Goal: Check status: Check status

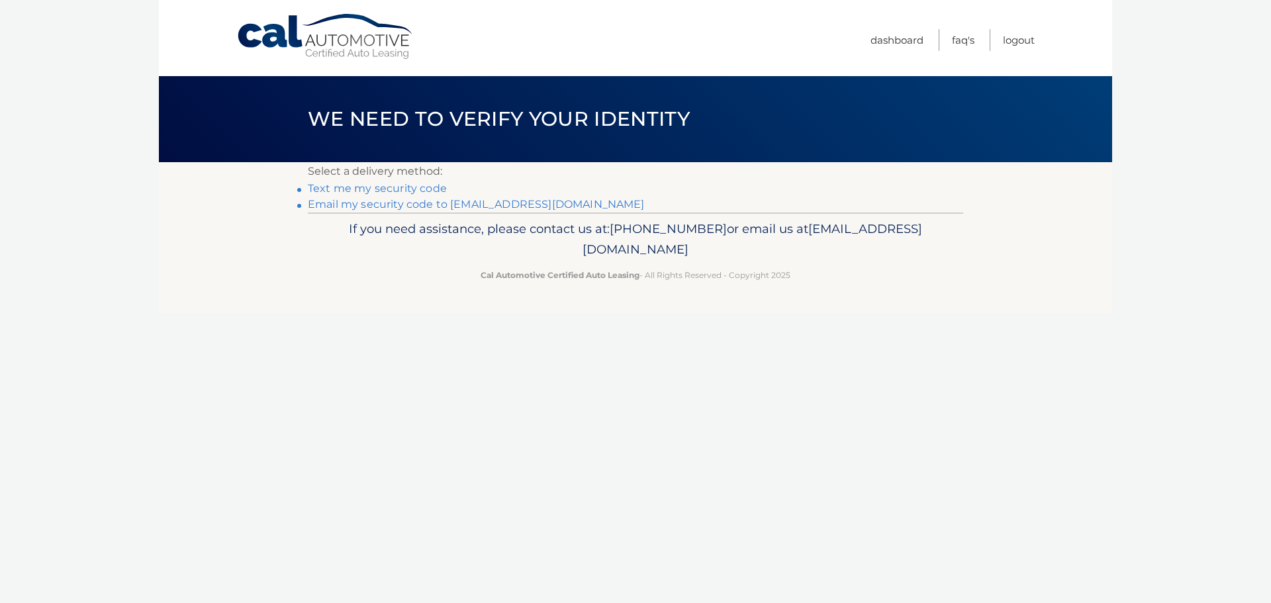
click at [417, 205] on link "Email my security code to m*********@calautomotive.com" at bounding box center [476, 204] width 337 height 13
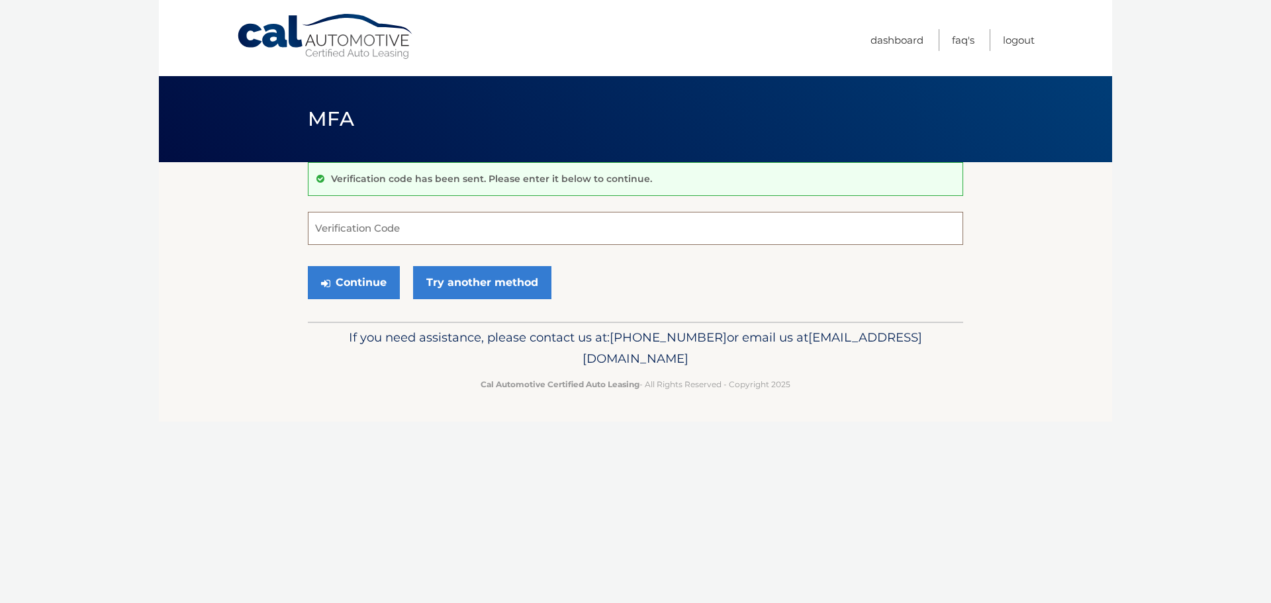
click at [349, 230] on input "Verification Code" at bounding box center [635, 228] width 655 height 33
type input "675174"
click at [308, 266] on button "Continue" at bounding box center [354, 282] width 92 height 33
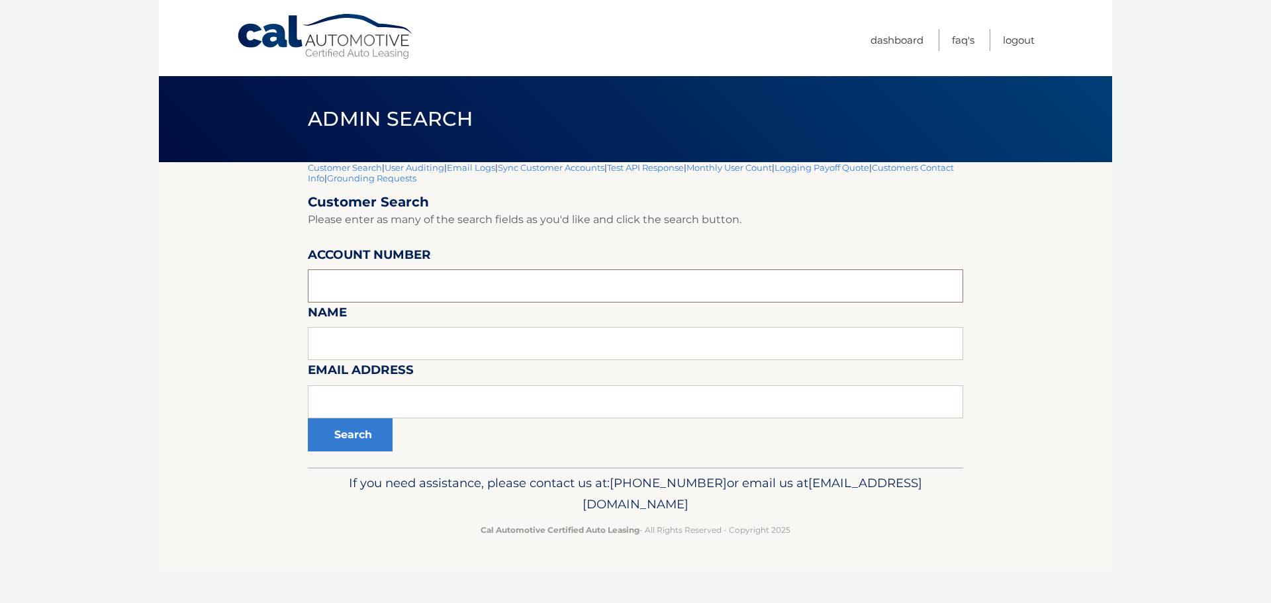
click at [366, 278] on input "text" at bounding box center [635, 285] width 655 height 33
paste input "44455610417"
type input "44455610417"
click at [344, 438] on button "Search" at bounding box center [350, 434] width 85 height 33
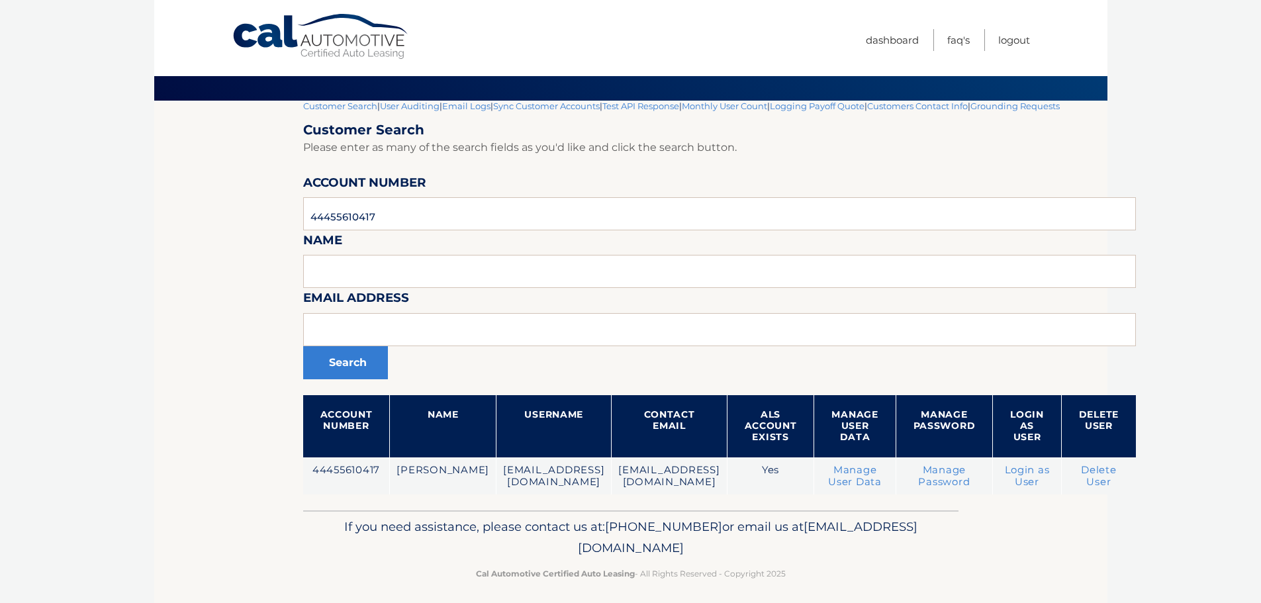
scroll to position [70, 0]
